Goal: Task Accomplishment & Management: Manage account settings

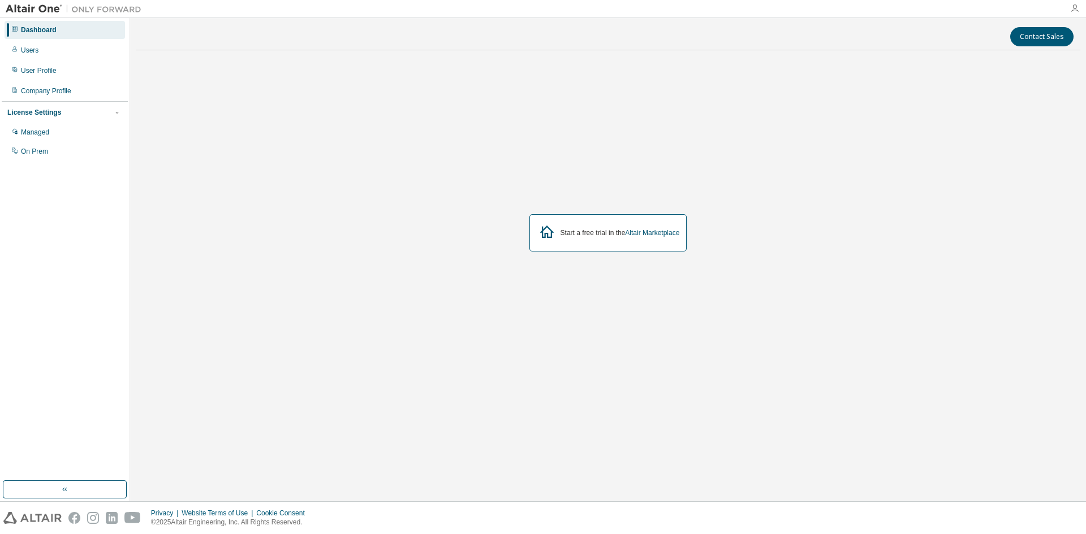
click at [1075, 5] on icon "button" at bounding box center [1074, 8] width 9 height 9
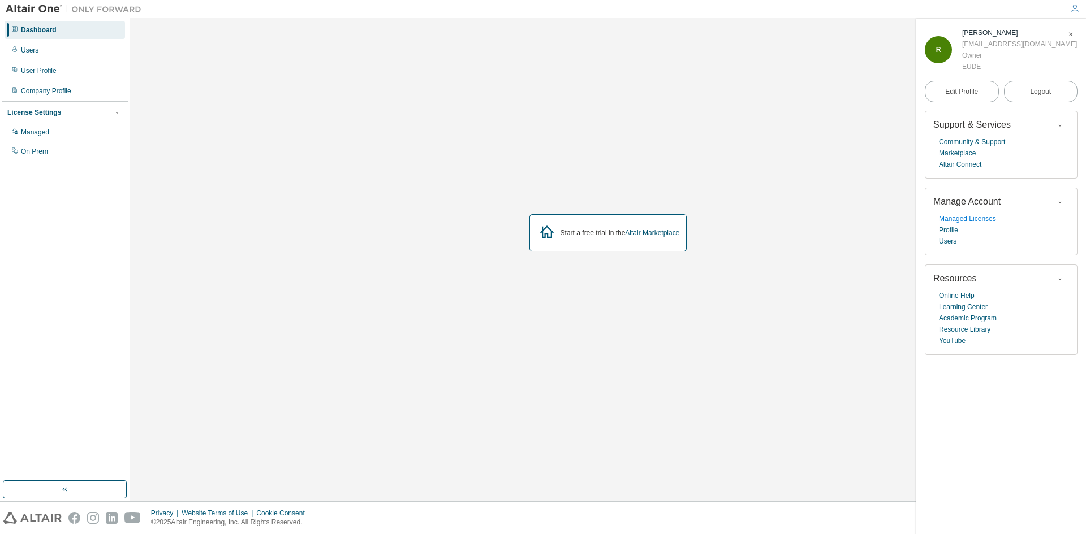
click at [964, 216] on link "Managed Licenses" at bounding box center [967, 218] width 57 height 11
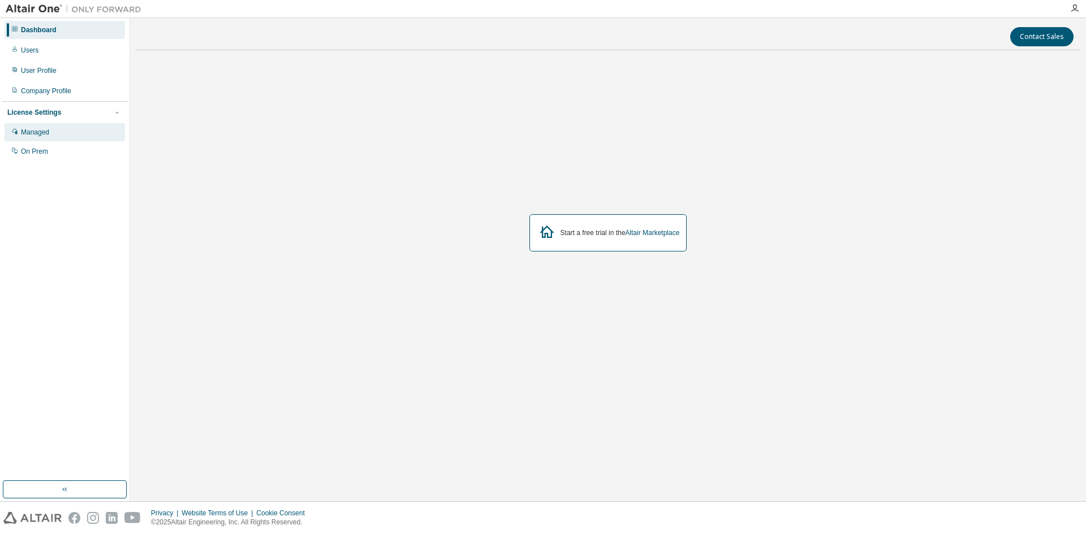
click at [65, 138] on div "Managed" at bounding box center [65, 132] width 120 height 18
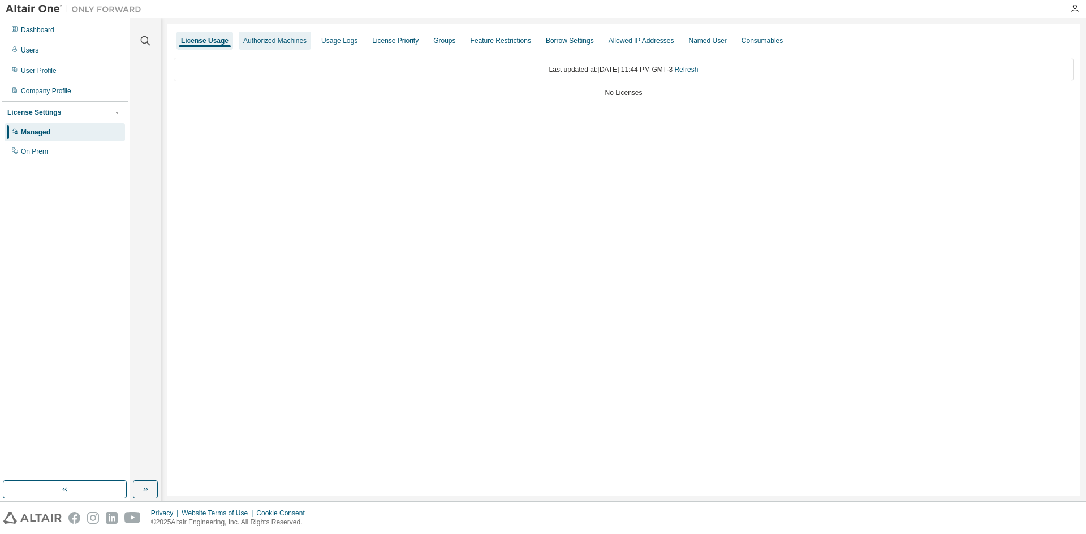
click at [278, 46] on div "Authorized Machines" at bounding box center [275, 41] width 72 height 18
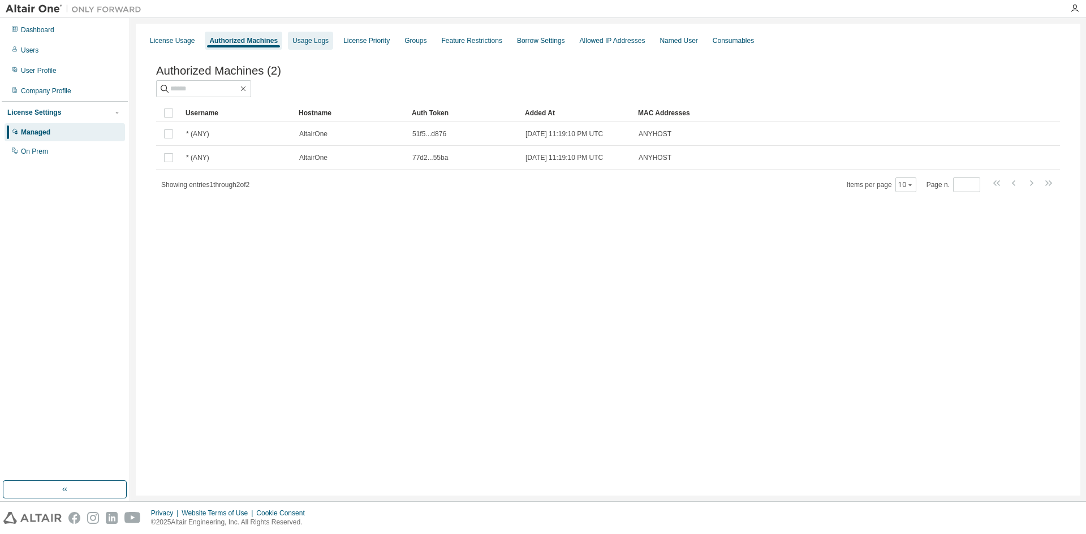
click at [306, 47] on div "Usage Logs" at bounding box center [310, 41] width 45 height 18
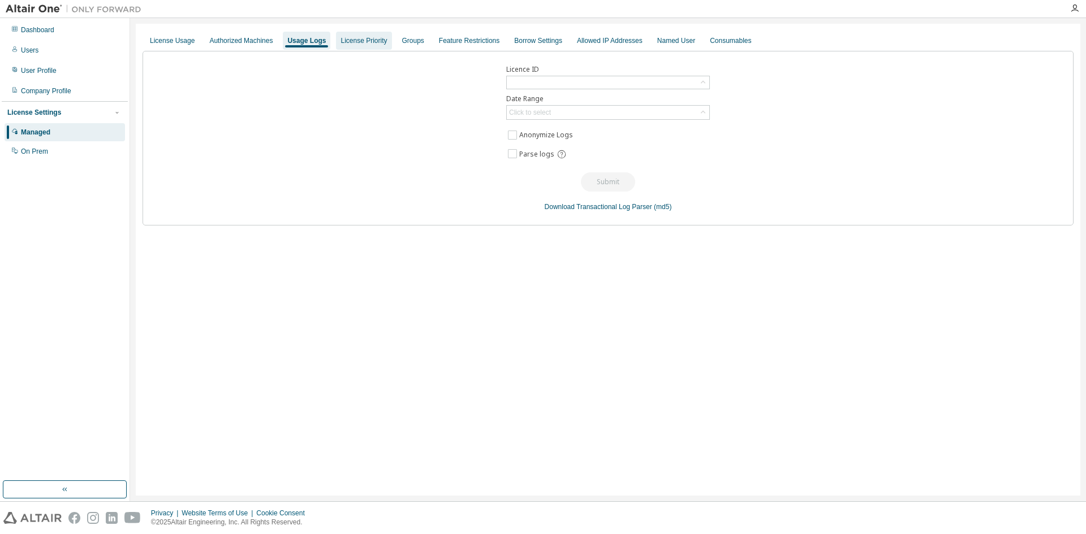
click at [349, 42] on div "License Priority" at bounding box center [363, 40] width 46 height 9
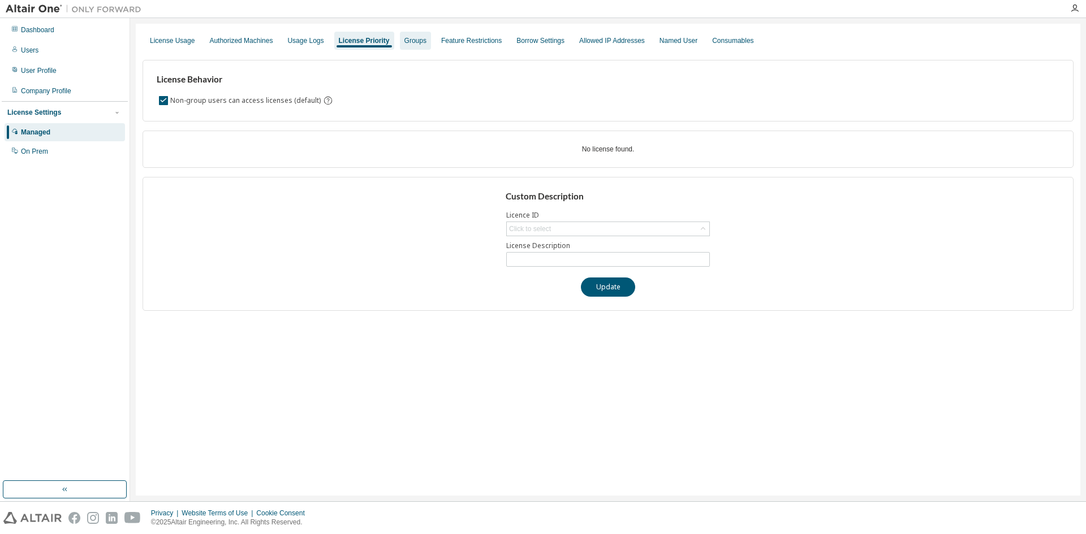
click at [404, 42] on div "Groups" at bounding box center [415, 40] width 22 height 9
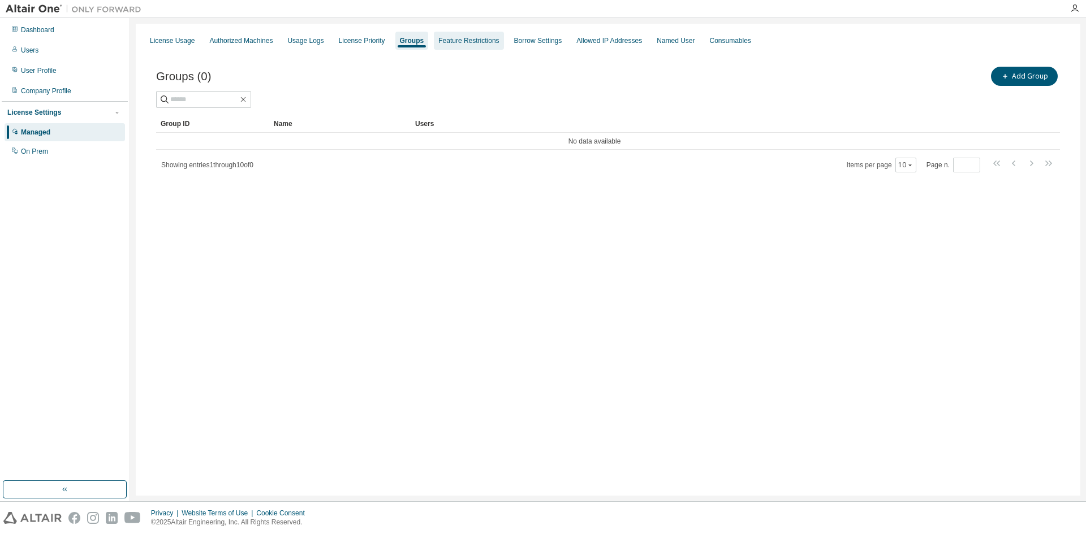
click at [467, 43] on div "Feature Restrictions" at bounding box center [468, 40] width 61 height 9
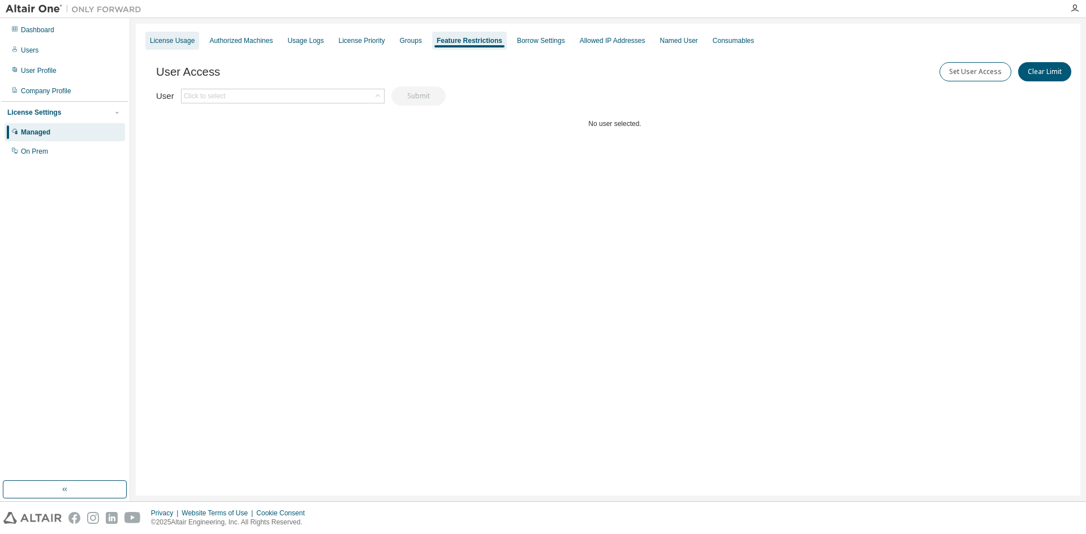
click at [176, 46] on div "License Usage" at bounding box center [172, 41] width 54 height 18
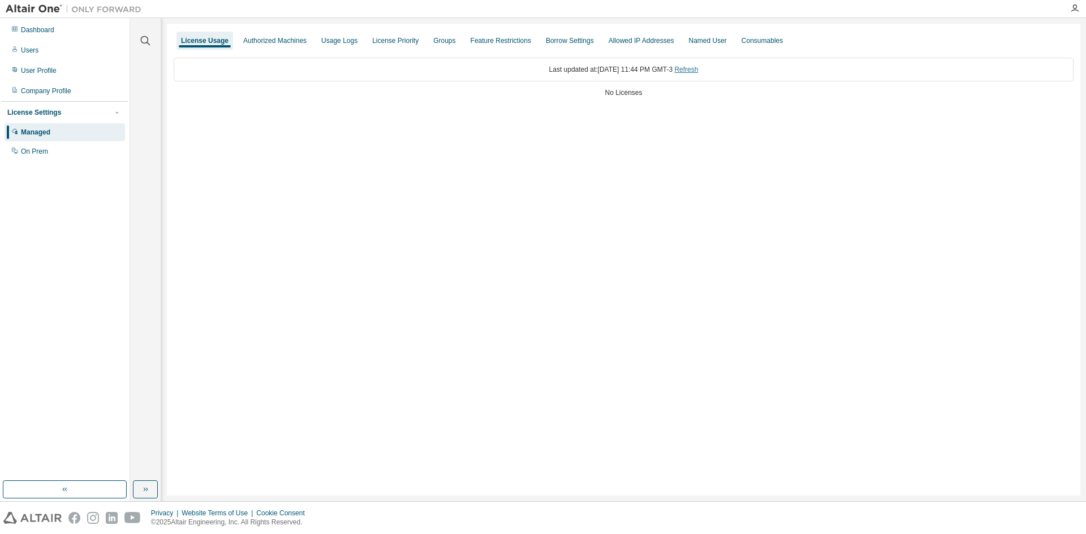
click at [698, 69] on link "Refresh" at bounding box center [686, 70] width 24 height 8
click at [296, 45] on div "Authorized Machines" at bounding box center [274, 40] width 63 height 9
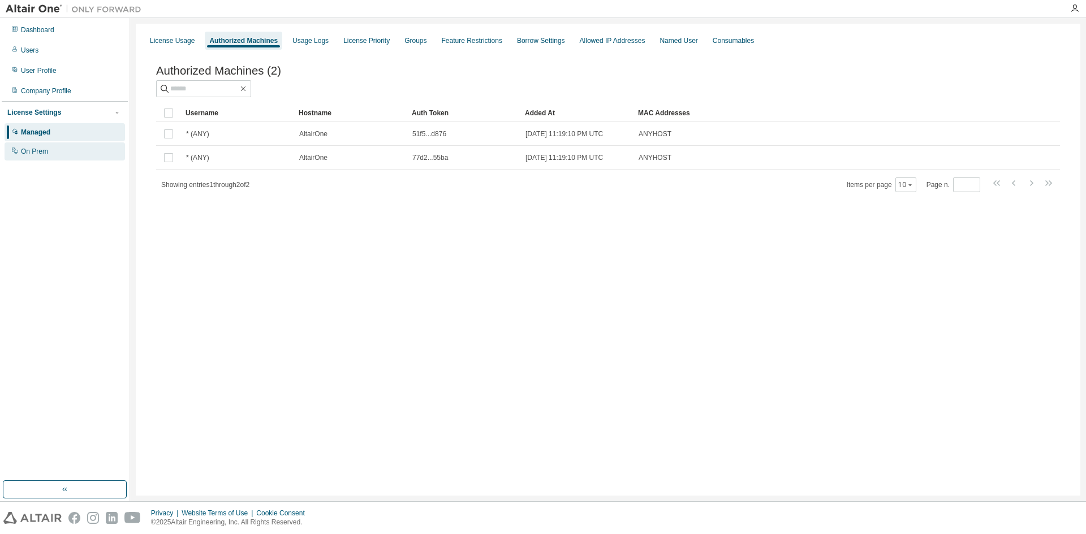
click at [66, 150] on div "On Prem" at bounding box center [65, 152] width 120 height 18
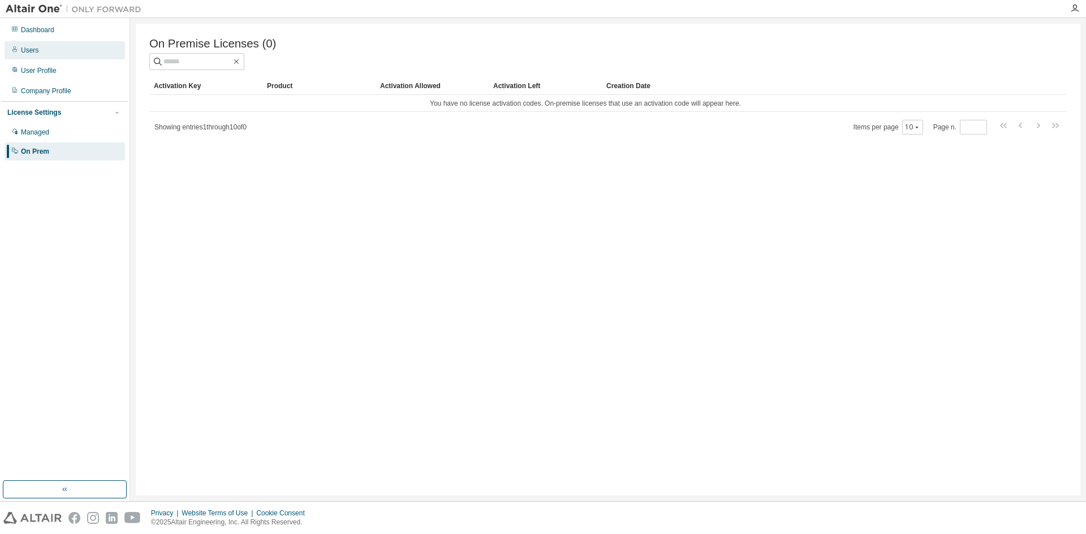
click at [53, 56] on div "Users" at bounding box center [65, 50] width 120 height 18
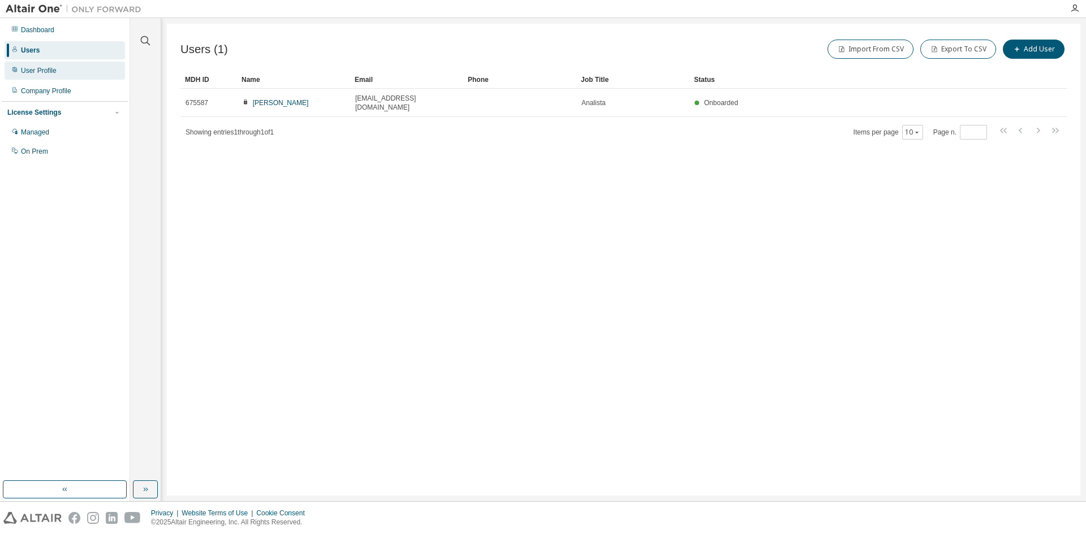
click at [94, 72] on div "User Profile" at bounding box center [65, 71] width 120 height 18
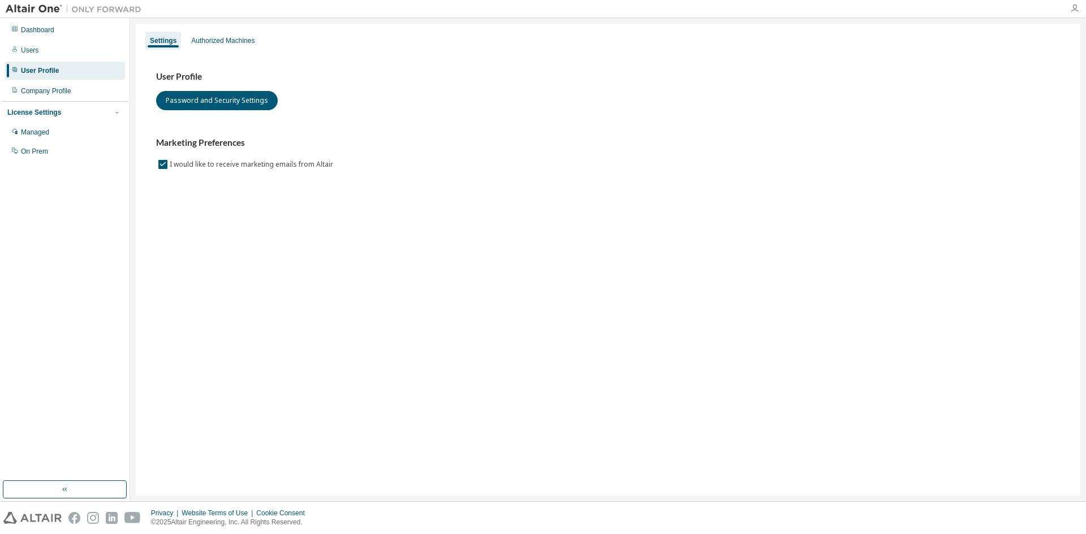
click at [1076, 7] on icon "button" at bounding box center [1074, 8] width 9 height 9
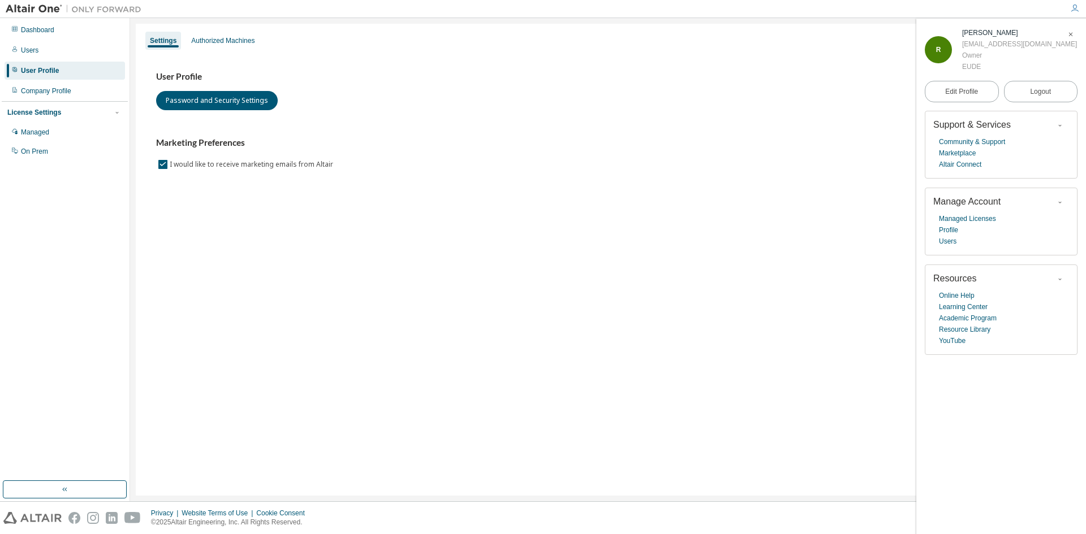
click at [1071, 35] on icon "button" at bounding box center [1070, 34] width 7 height 7
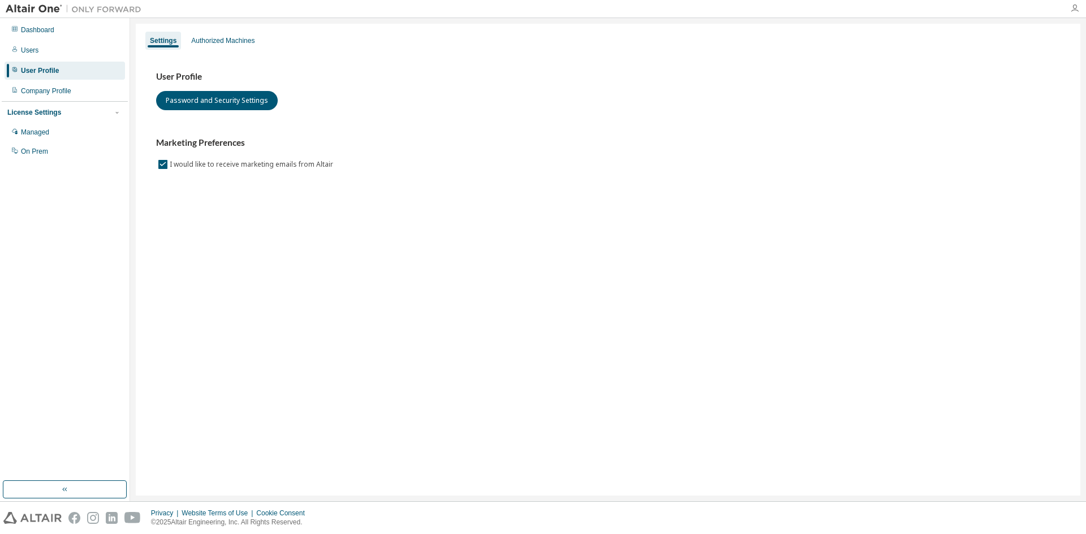
click at [1074, 10] on icon "button" at bounding box center [1074, 8] width 9 height 9
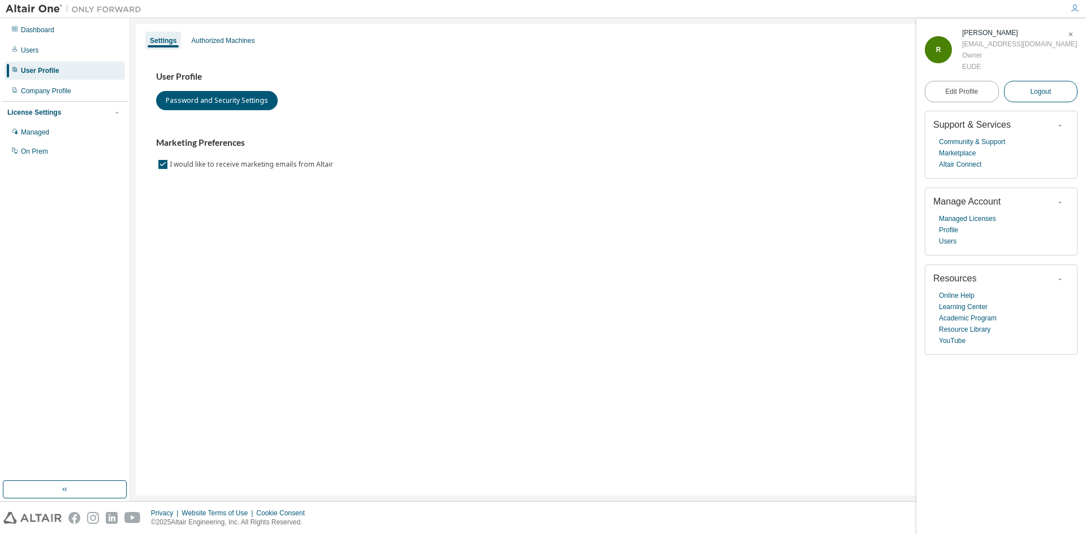
click at [1034, 95] on span "Logout" at bounding box center [1040, 91] width 21 height 11
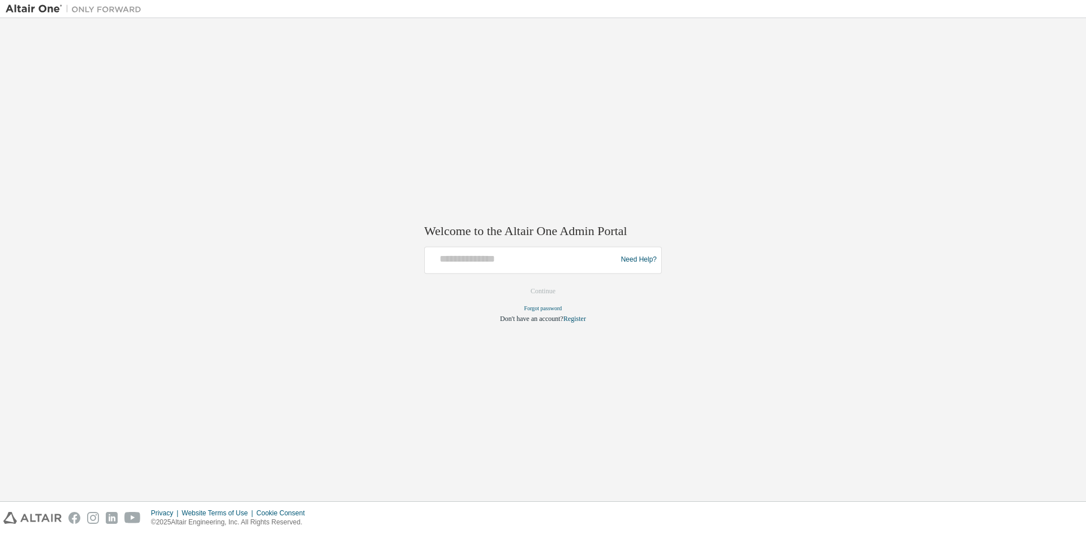
click at [601, 268] on div at bounding box center [522, 259] width 186 height 21
